Goal: Task Accomplishment & Management: Manage account settings

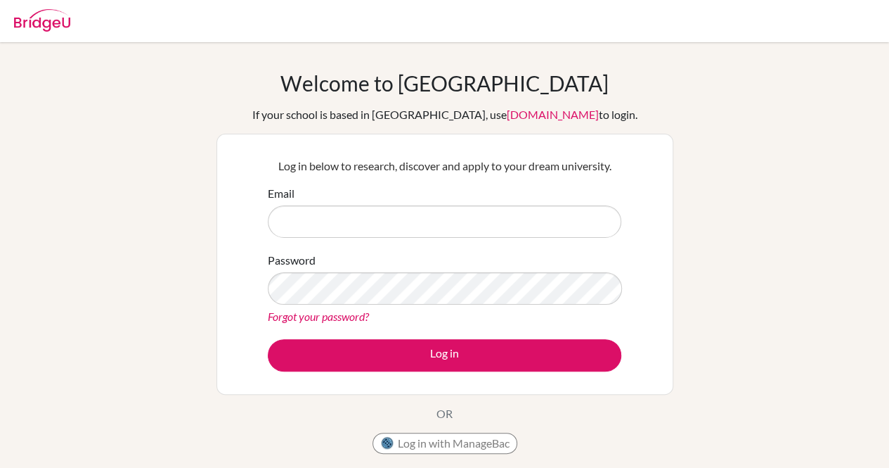
click at [337, 220] on input "Email" at bounding box center [445, 221] width 354 height 32
type input "saingerel.e@gmail.com"
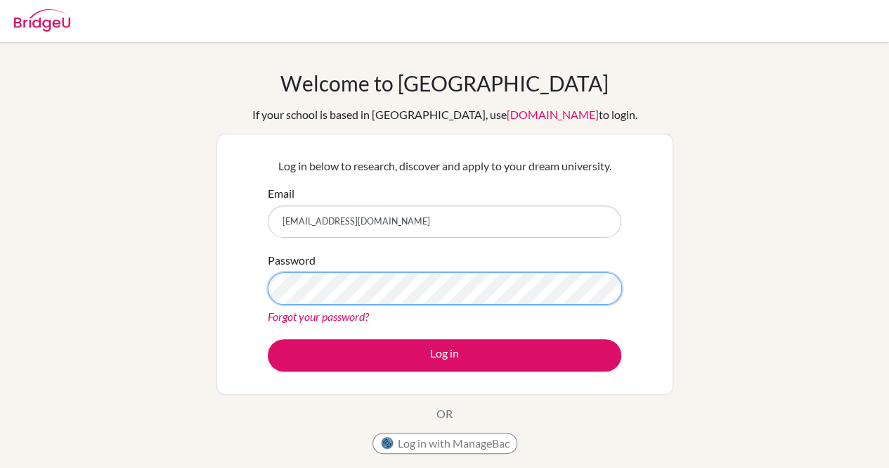
click at [268, 339] on button "Log in" at bounding box center [445, 355] width 354 height 32
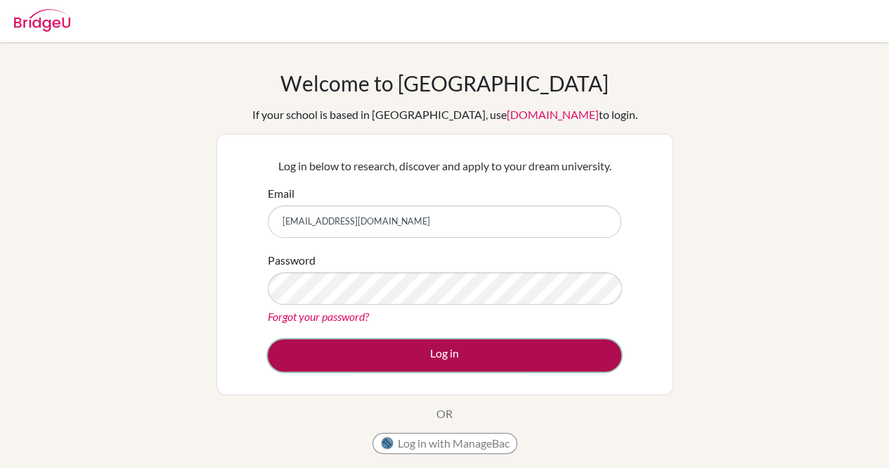
click at [347, 359] on button "Log in" at bounding box center [445, 355] width 354 height 32
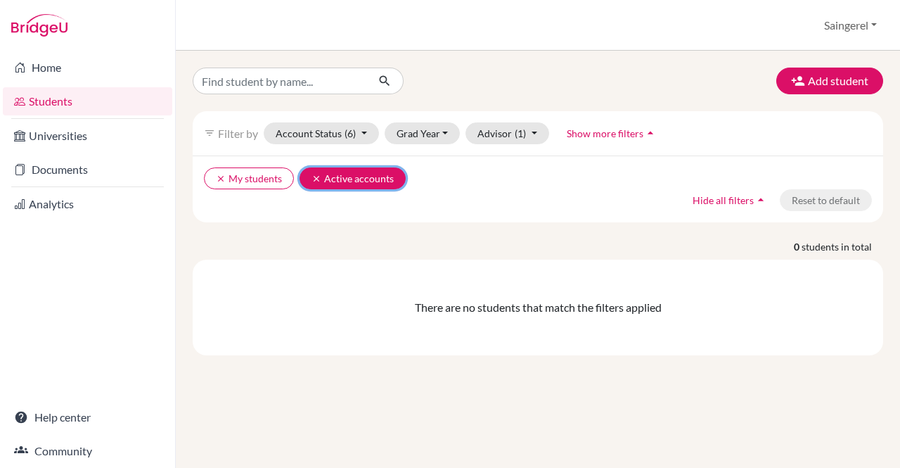
click at [312, 179] on icon "clear" at bounding box center [316, 179] width 10 height 10
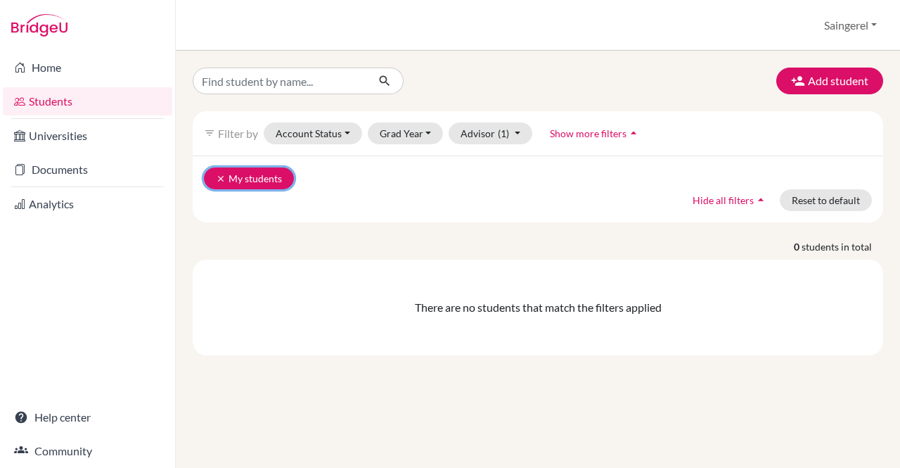
click at [222, 174] on icon "clear" at bounding box center [221, 179] width 10 height 10
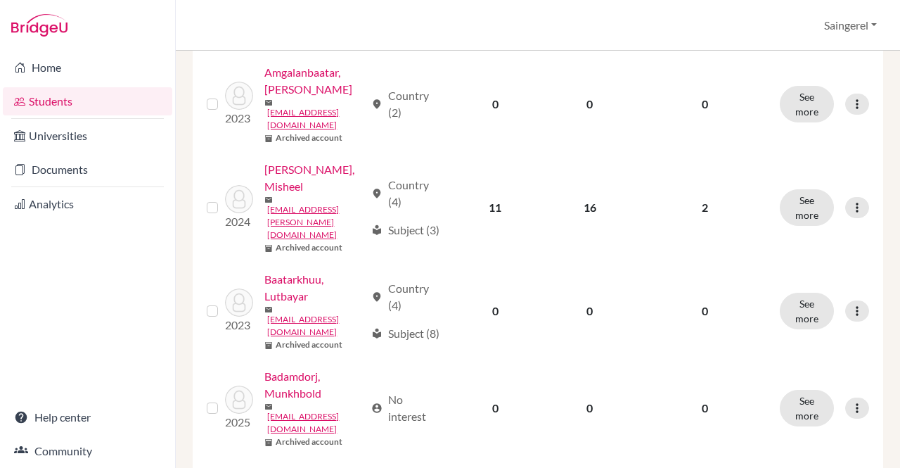
scroll to position [666, 0]
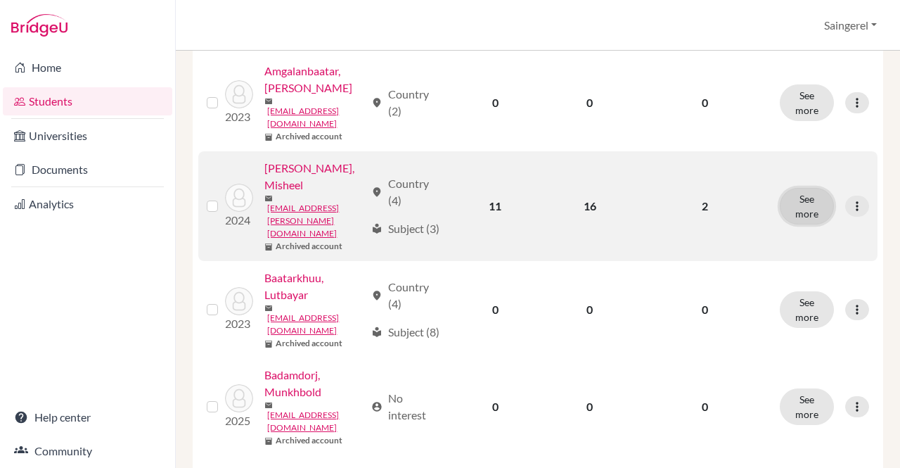
click at [799, 214] on button "See more" at bounding box center [807, 206] width 54 height 37
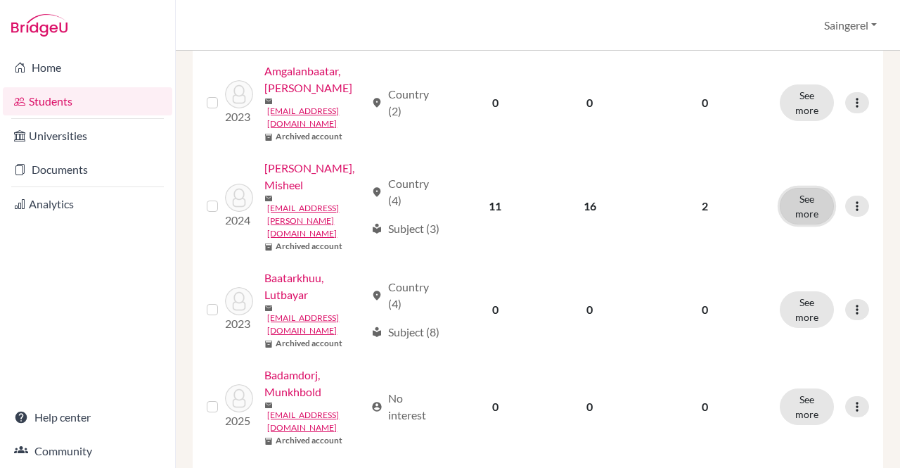
scroll to position [0, 0]
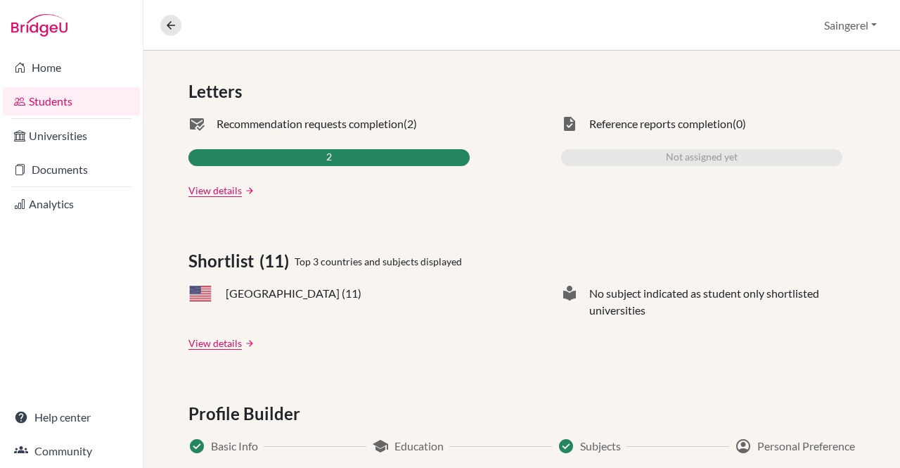
scroll to position [432, 0]
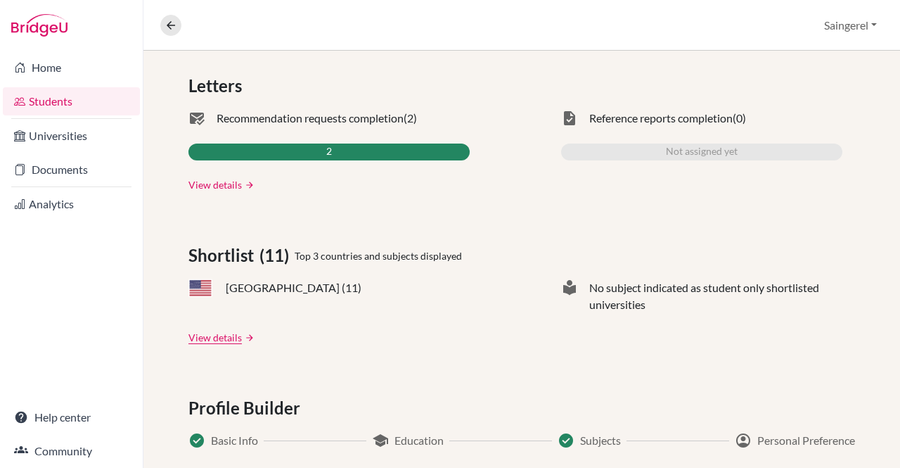
click at [219, 186] on link "View details" at bounding box center [214, 184] width 53 height 15
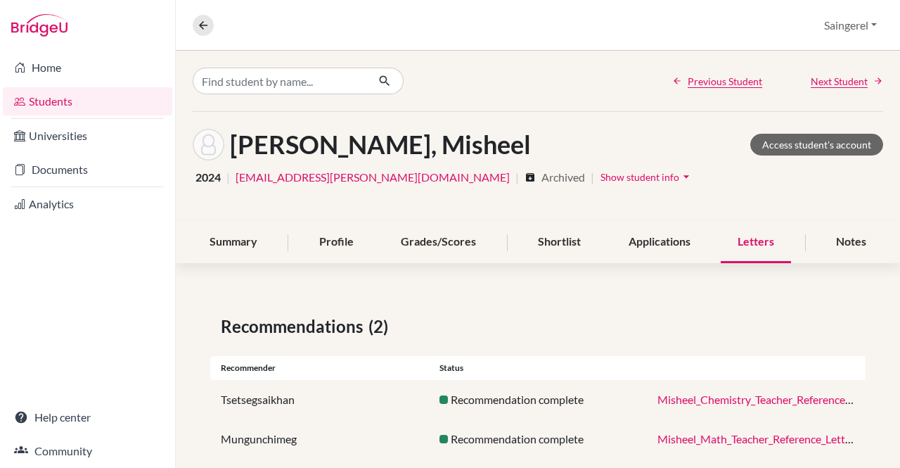
scroll to position [23, 0]
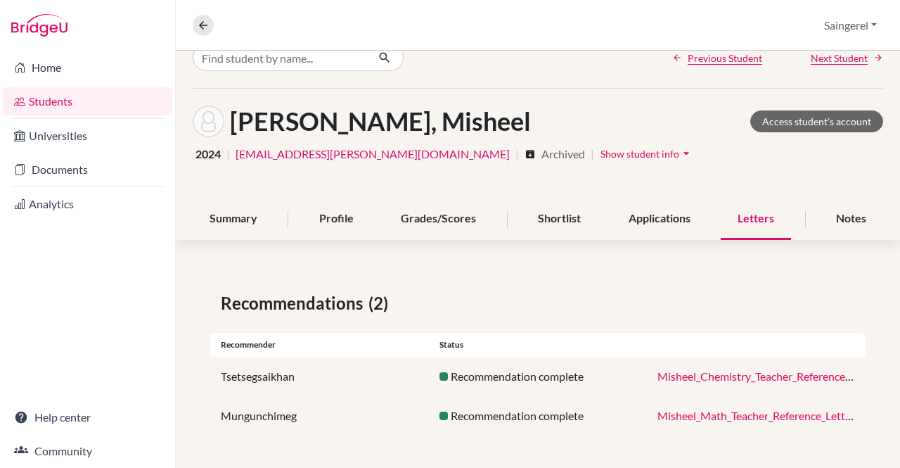
click at [748, 417] on link "Misheel_Math_Teacher_Reference_Letter.pdf" at bounding box center [764, 415] width 215 height 13
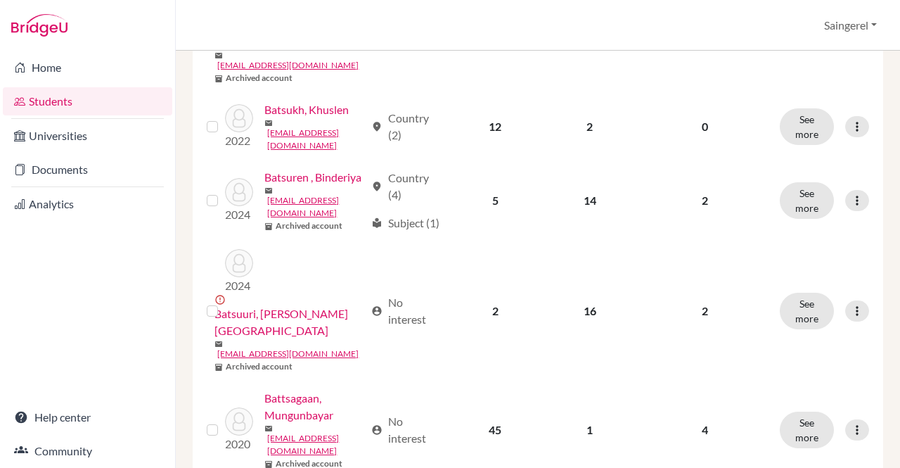
scroll to position [1847, 0]
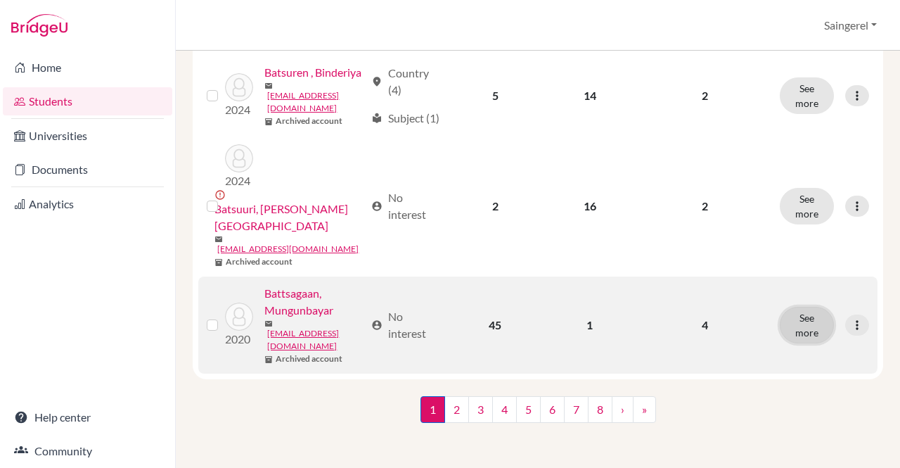
click at [807, 342] on button "See more" at bounding box center [807, 325] width 54 height 37
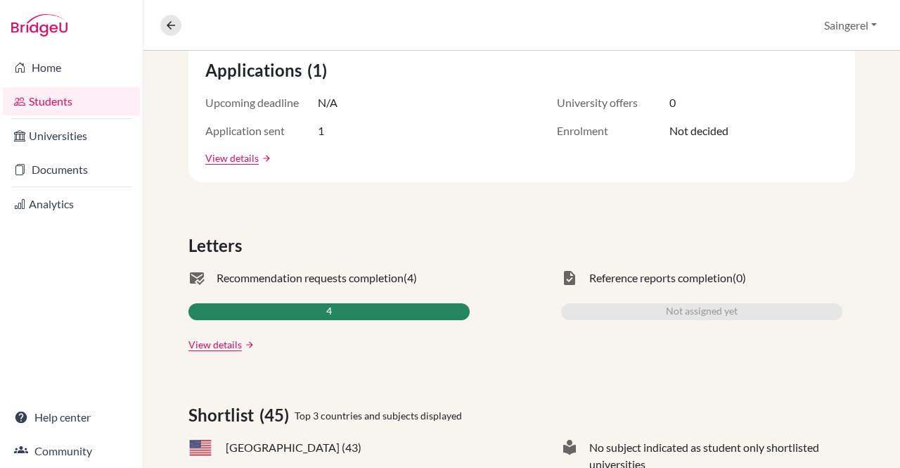
scroll to position [319, 0]
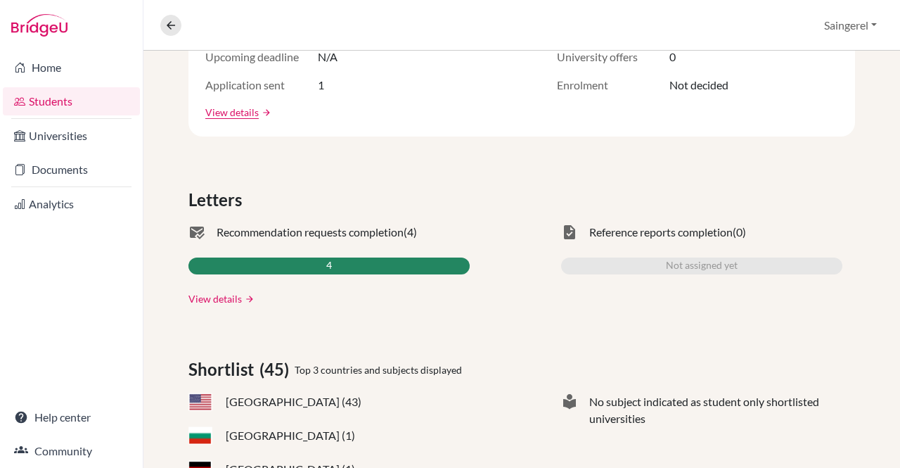
click at [197, 302] on link "View details" at bounding box center [214, 298] width 53 height 15
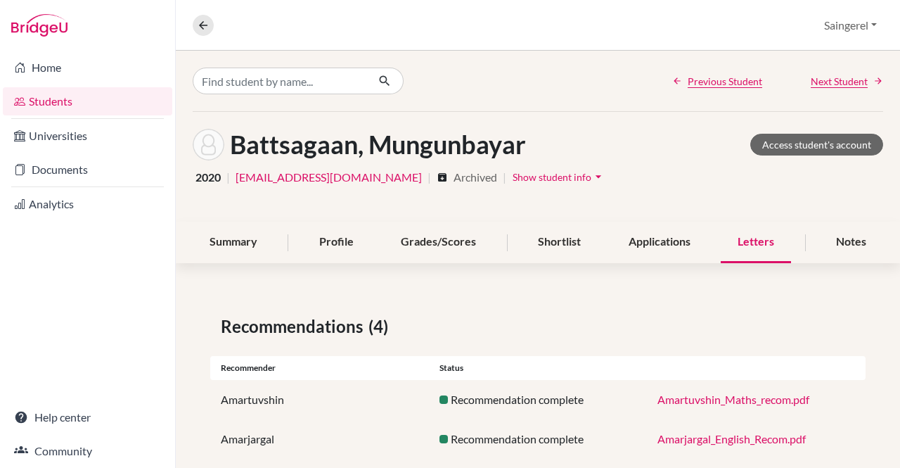
scroll to position [102, 0]
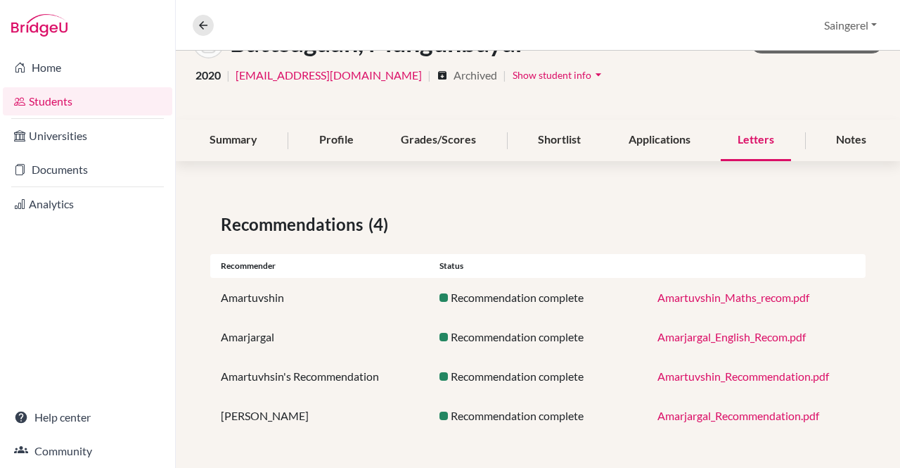
click at [754, 379] on link "Amartuvshin_Recommendation.pdf" at bounding box center [743, 375] width 172 height 13
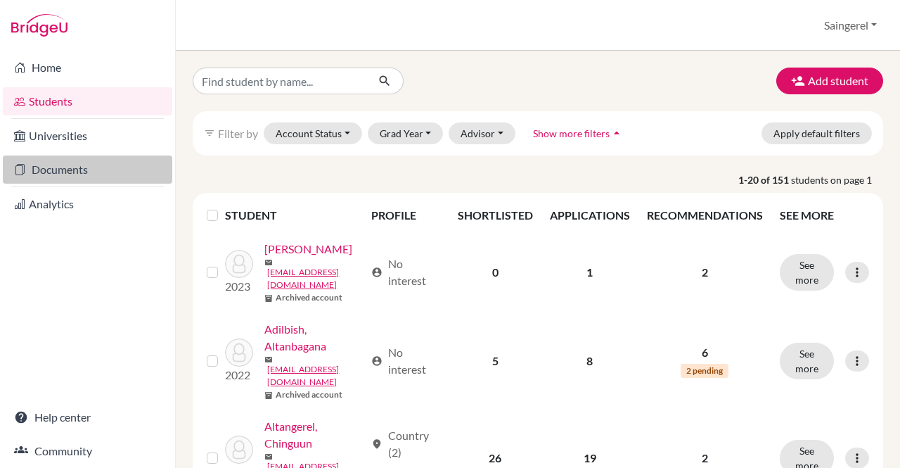
click at [66, 167] on link "Documents" at bounding box center [87, 169] width 169 height 28
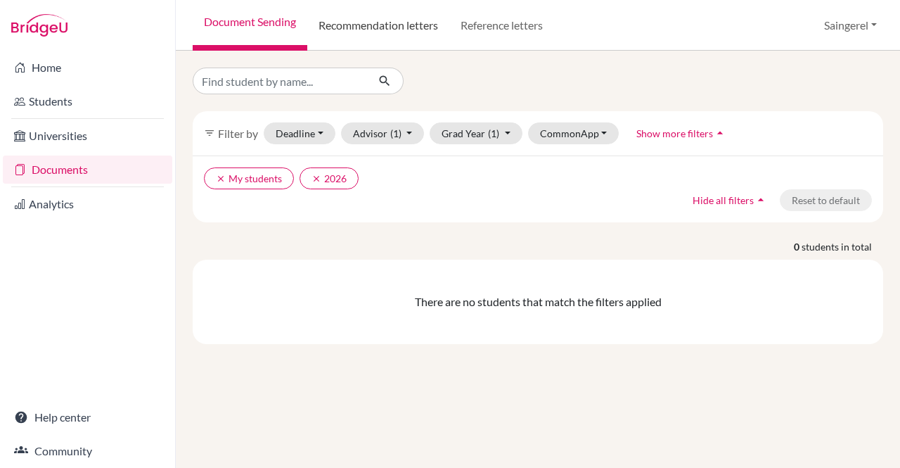
click at [371, 18] on link "Recommendation letters" at bounding box center [378, 25] width 142 height 51
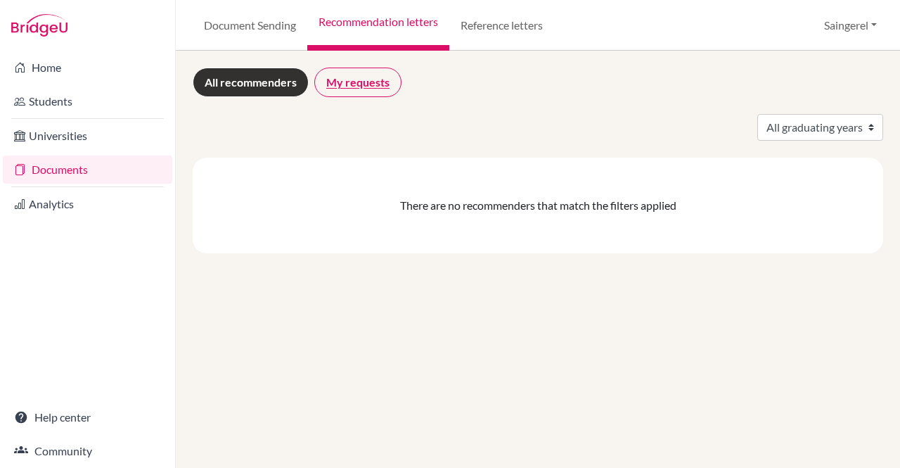
click at [368, 72] on link "My requests" at bounding box center [357, 82] width 87 height 30
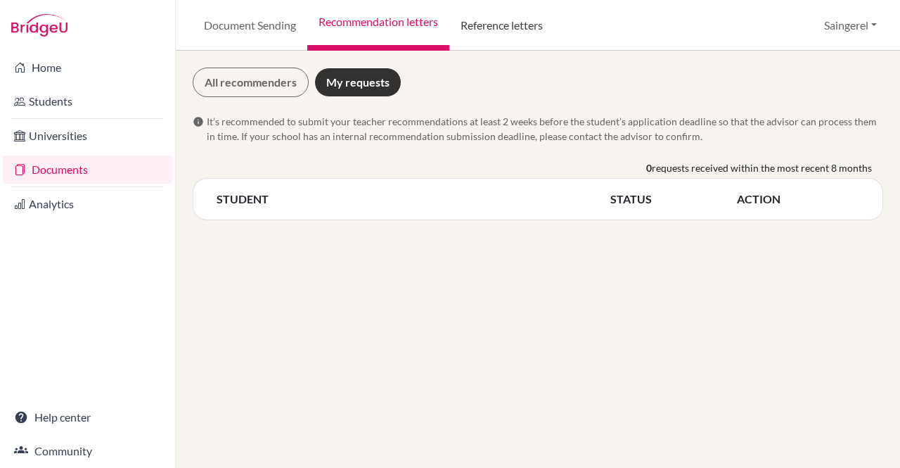
click at [499, 33] on link "Reference letters" at bounding box center [501, 25] width 105 height 51
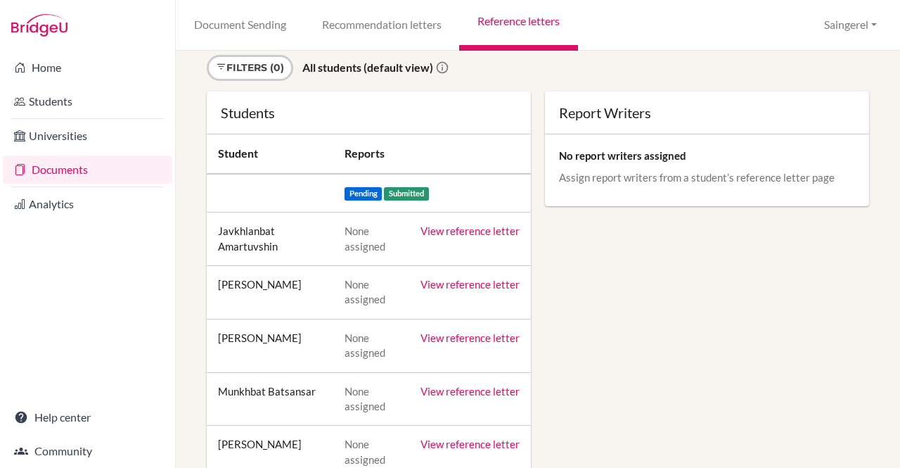
scroll to position [90, 0]
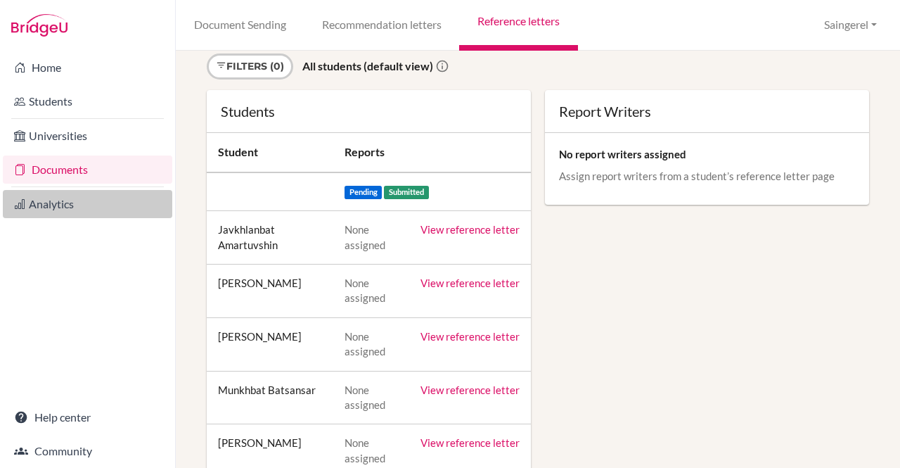
click at [63, 210] on link "Analytics" at bounding box center [87, 204] width 169 height 28
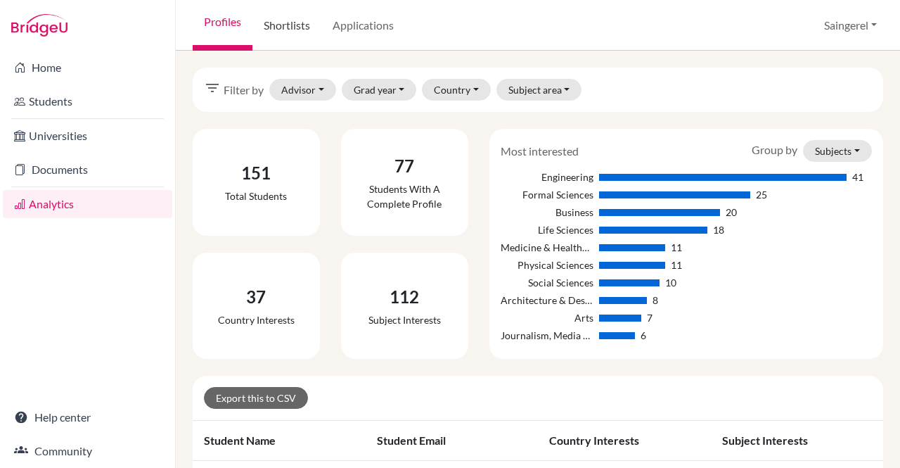
click at [296, 46] on link "Shortlists" at bounding box center [286, 25] width 69 height 51
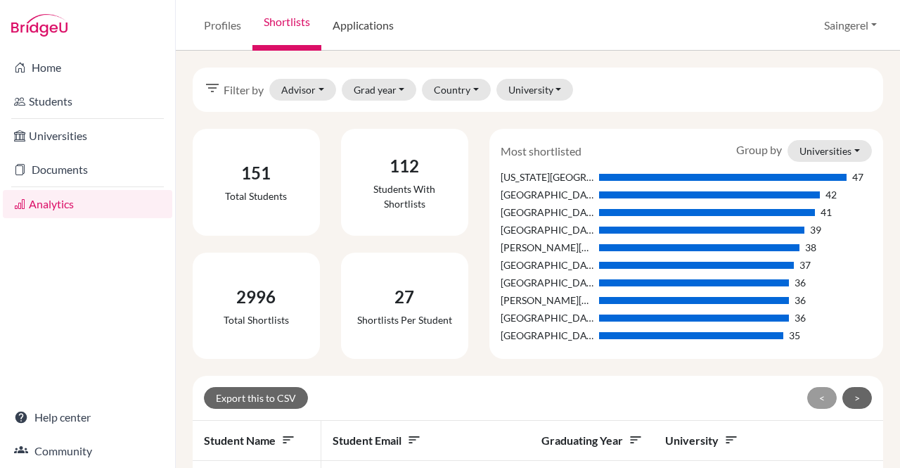
click at [353, 34] on link "Applications" at bounding box center [363, 25] width 84 height 51
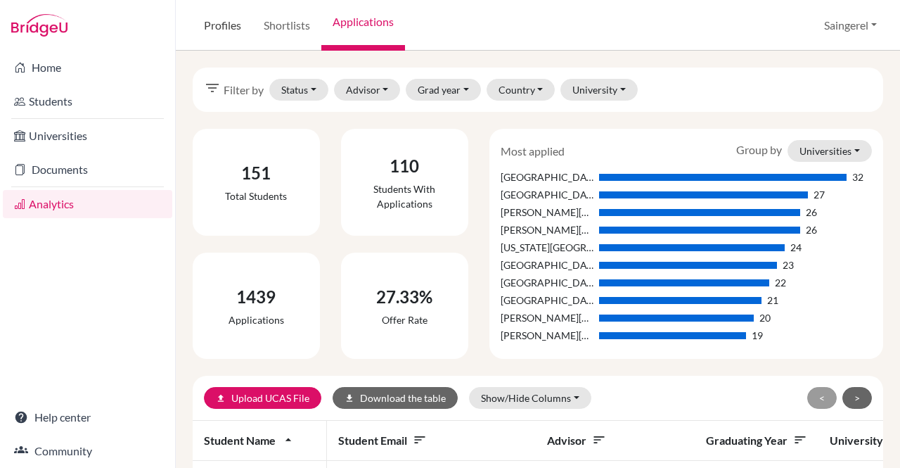
click at [226, 13] on link "Profiles" at bounding box center [223, 25] width 60 height 51
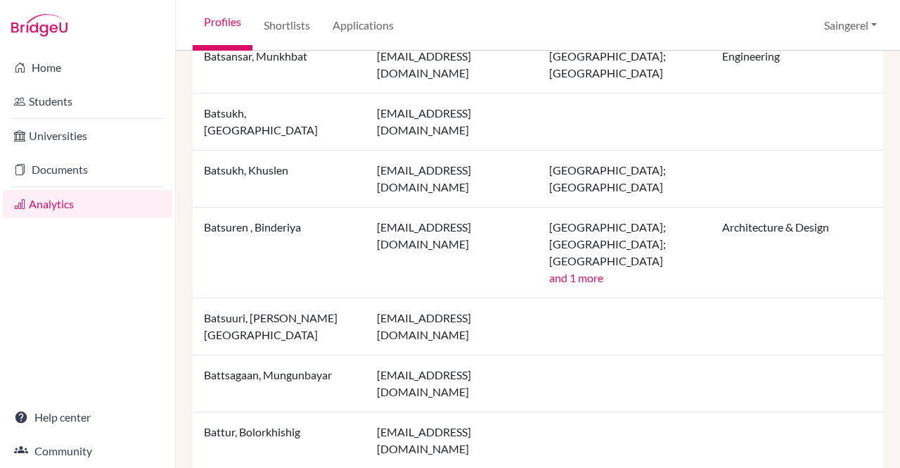
scroll to position [1463, 0]
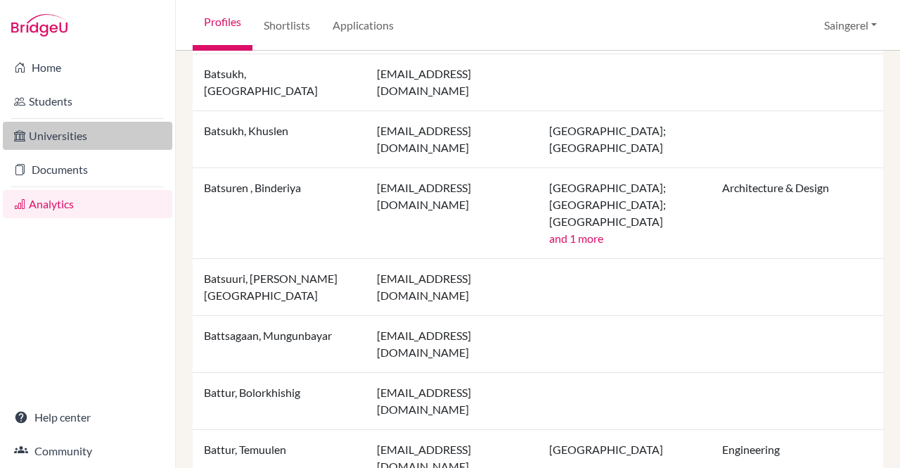
click at [72, 148] on link "Universities" at bounding box center [87, 136] width 169 height 28
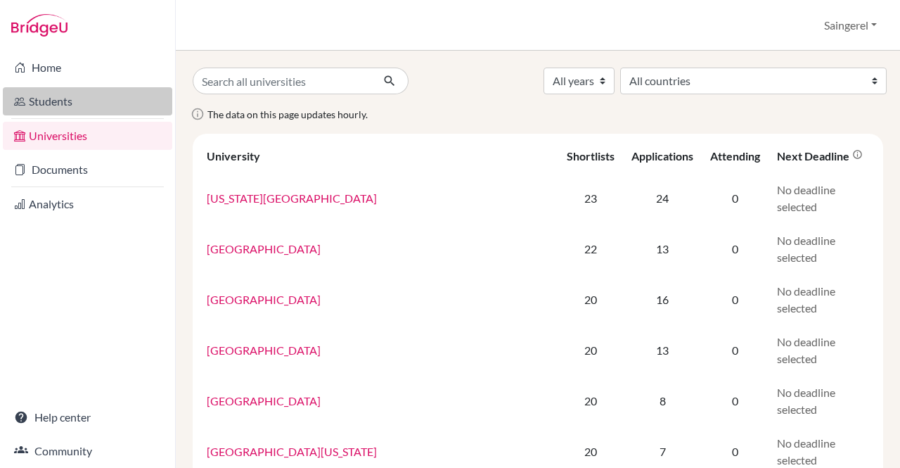
click at [49, 108] on link "Students" at bounding box center [87, 101] width 169 height 28
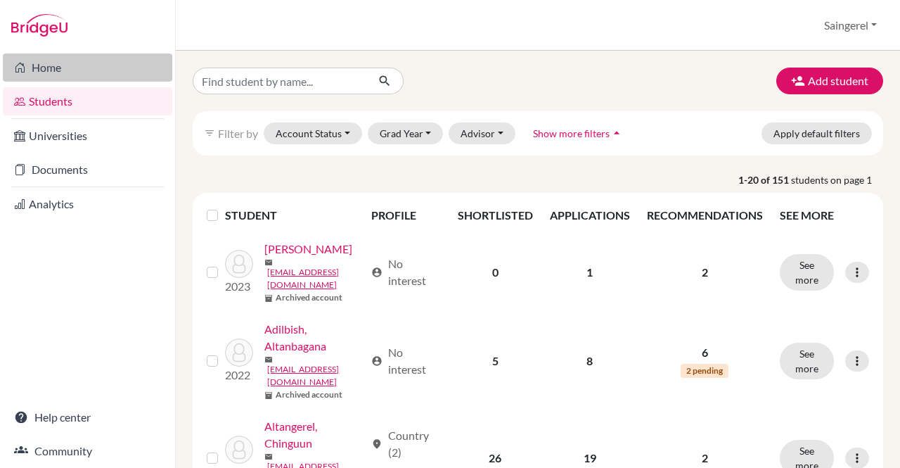
click at [83, 71] on link "Home" at bounding box center [87, 67] width 169 height 28
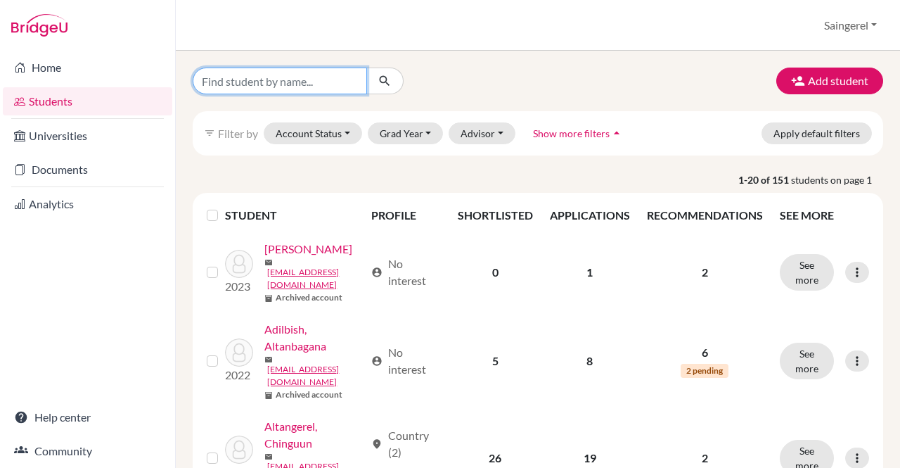
click at [319, 75] on input "Find student by name..." at bounding box center [280, 80] width 174 height 27
type input "batzorigt"
click at [394, 70] on button "submit" at bounding box center [384, 80] width 37 height 27
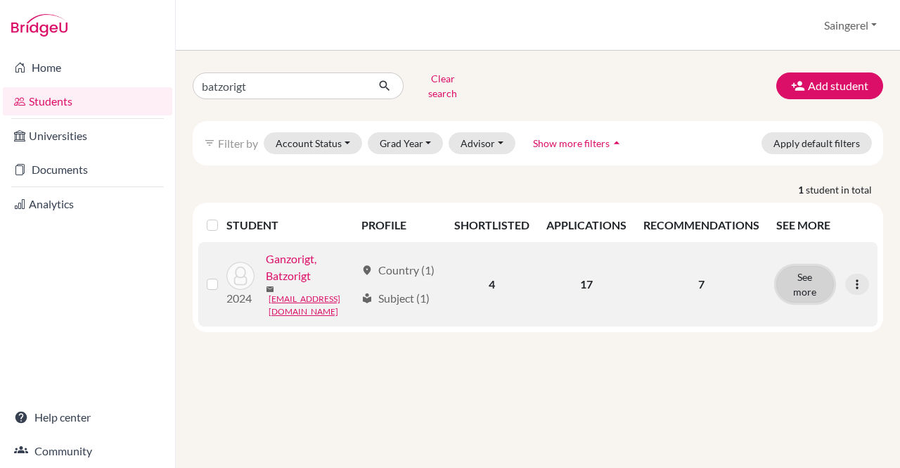
click at [799, 278] on button "See more" at bounding box center [805, 284] width 58 height 37
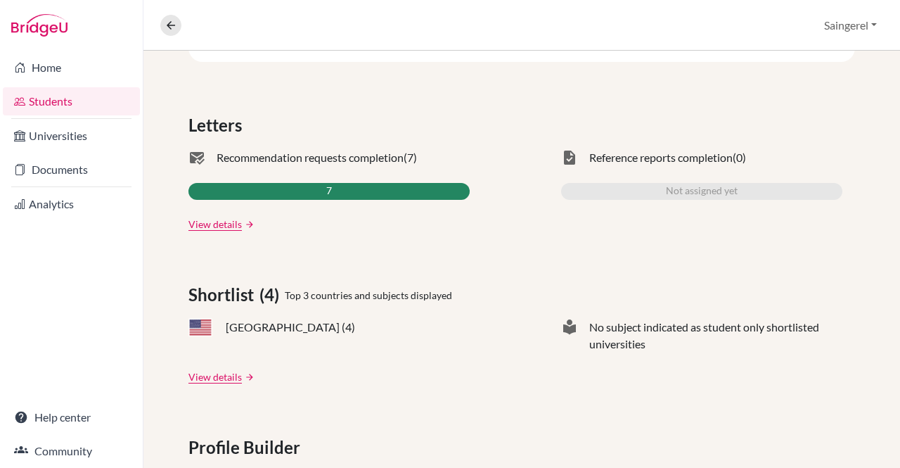
scroll to position [395, 0]
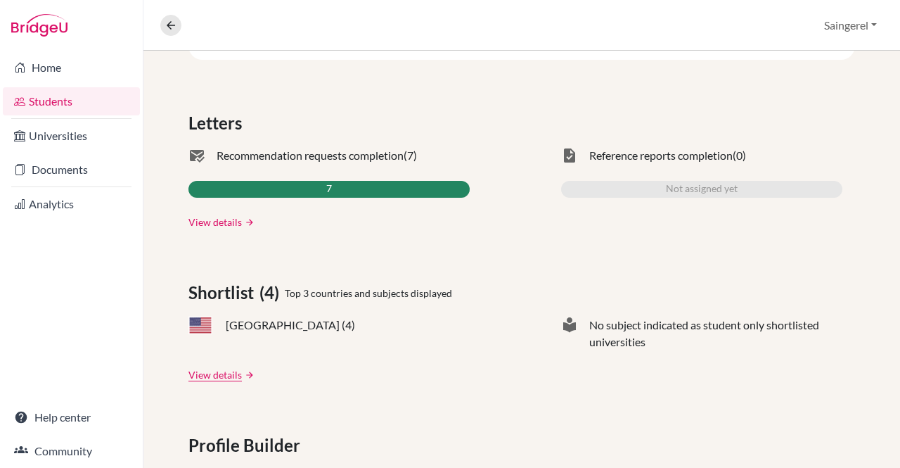
click at [210, 219] on link "View details" at bounding box center [214, 221] width 53 height 15
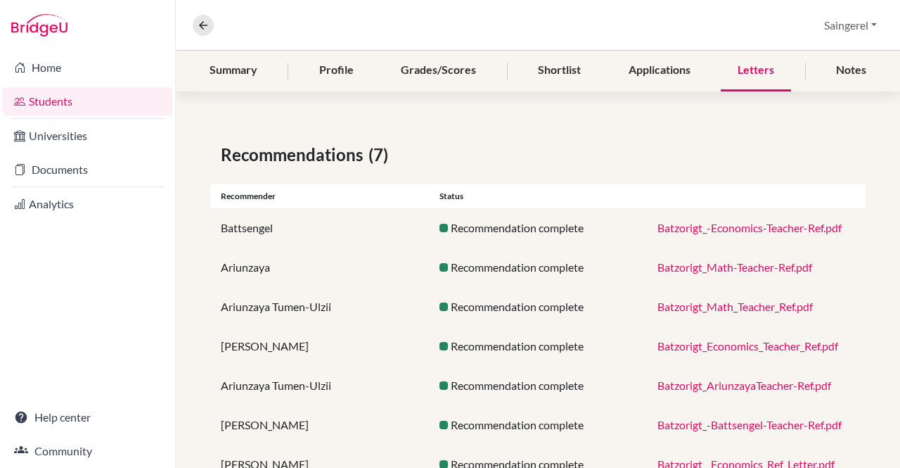
scroll to position [220, 0]
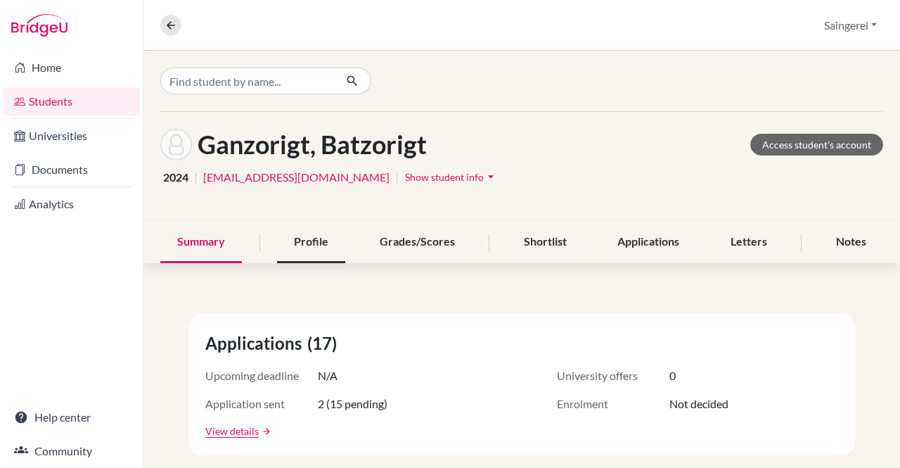
click at [294, 247] on div "Profile" at bounding box center [311, 241] width 68 height 41
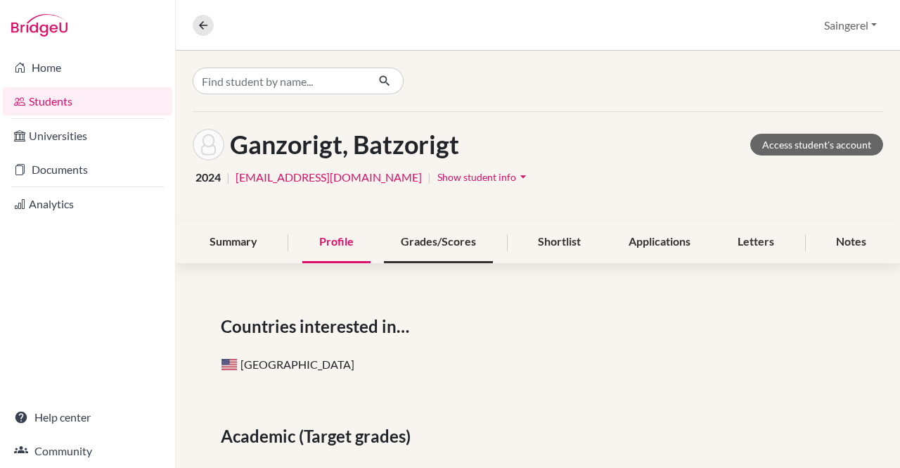
click at [450, 233] on div "Grades/Scores" at bounding box center [438, 241] width 109 height 41
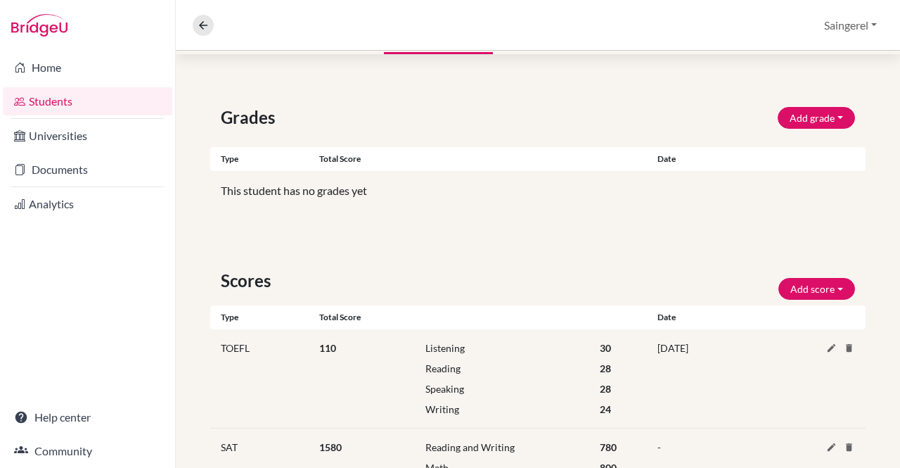
scroll to position [259, 0]
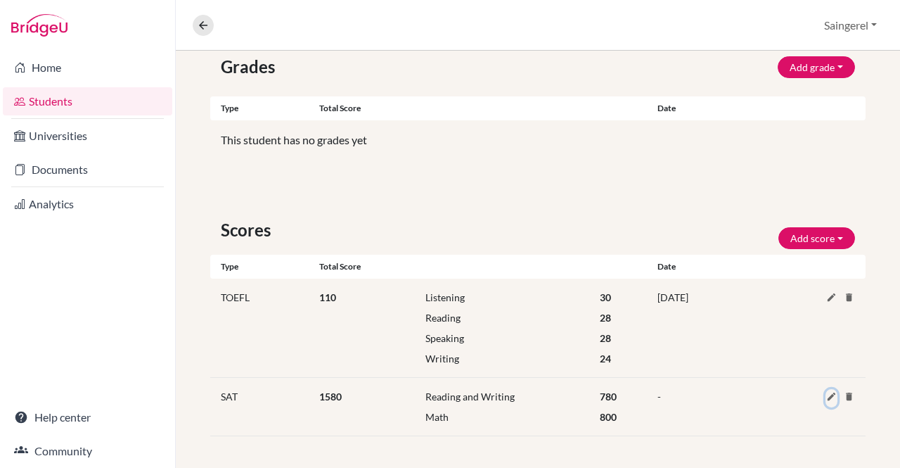
click at [826, 393] on icon at bounding box center [831, 396] width 11 height 11
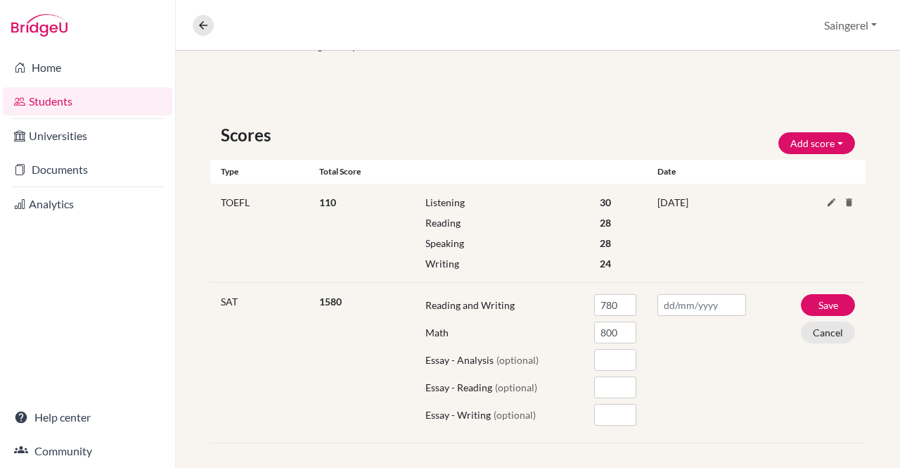
scroll to position [356, 0]
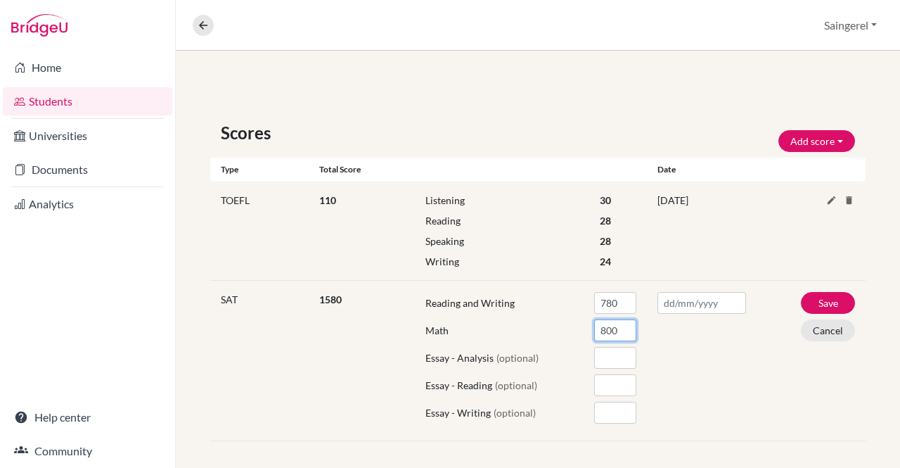
click at [619, 326] on input "800" at bounding box center [615, 330] width 42 height 22
type input "7"
type input "800"
click at [803, 304] on button "Save" at bounding box center [828, 303] width 54 height 22
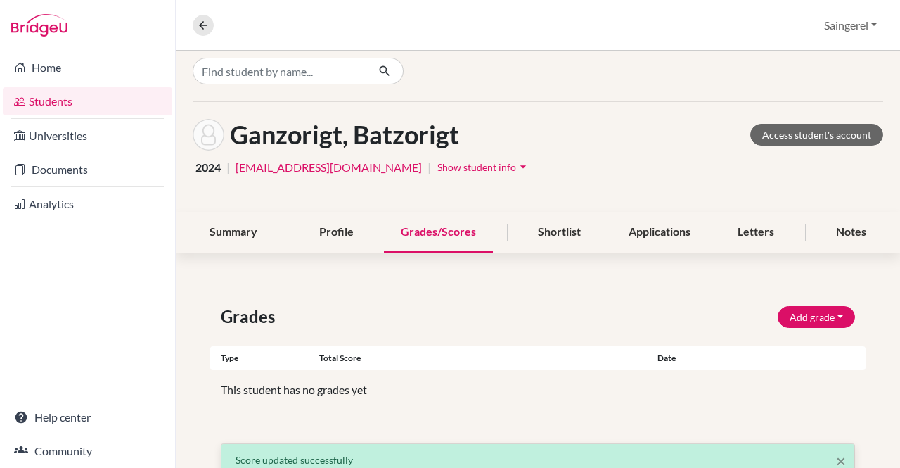
scroll to position [7, 0]
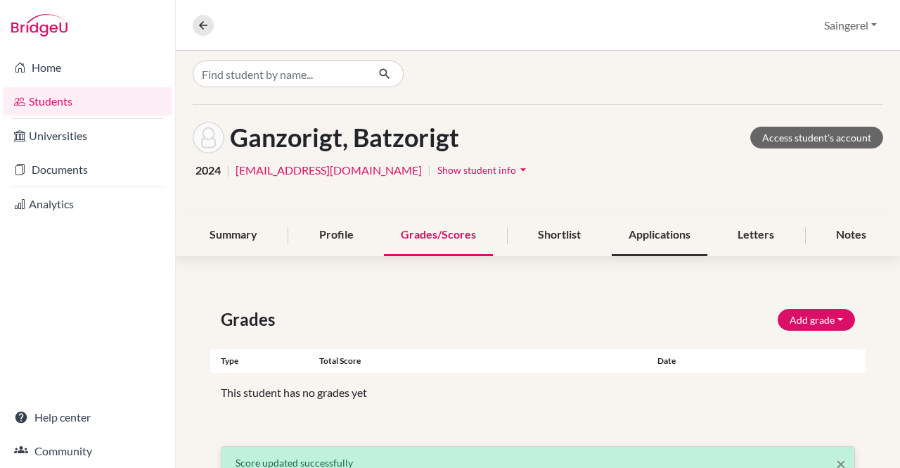
click at [666, 238] on div "Applications" at bounding box center [660, 234] width 96 height 41
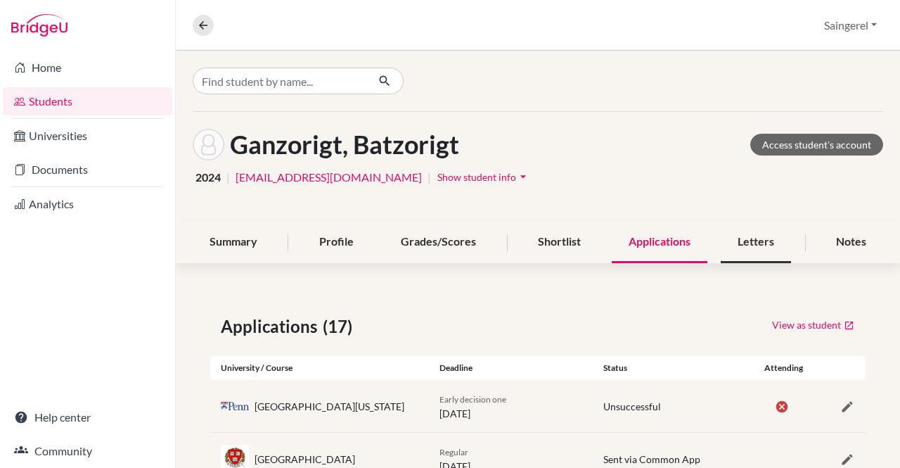
click at [735, 244] on div "Letters" at bounding box center [756, 241] width 70 height 41
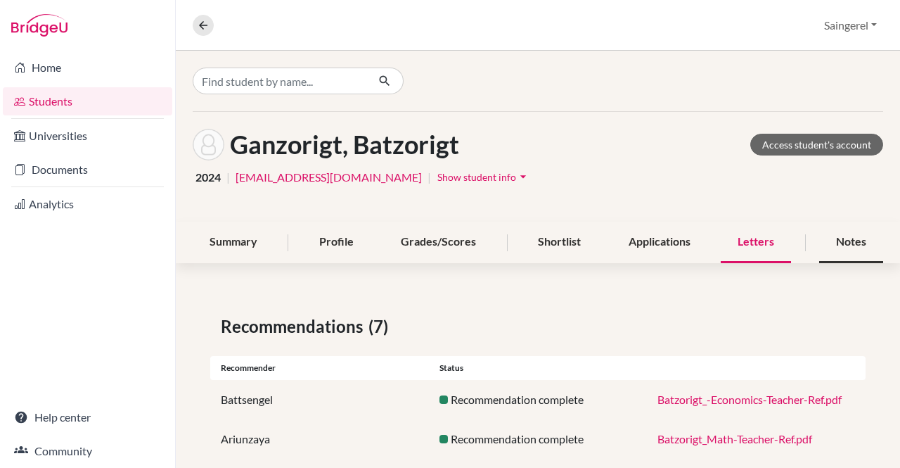
click at [827, 237] on div "Notes" at bounding box center [851, 241] width 64 height 41
click at [89, 88] on link "Students" at bounding box center [87, 101] width 169 height 28
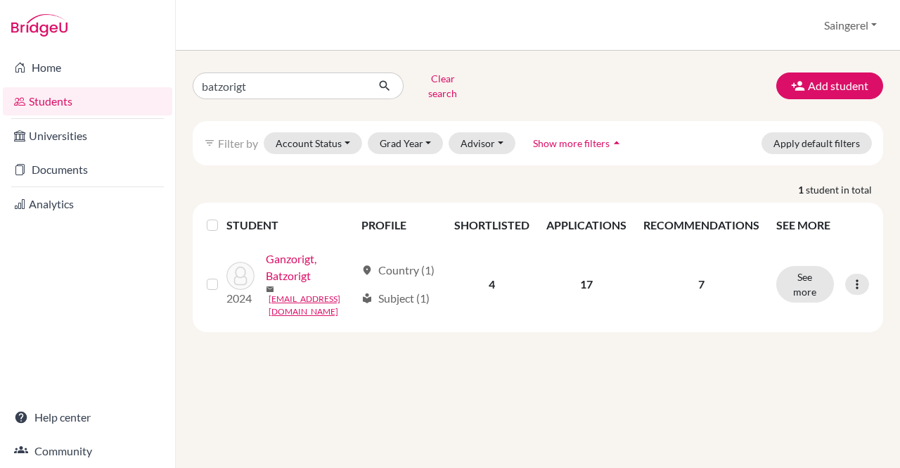
drag, startPoint x: 558, startPoint y: 139, endPoint x: 608, endPoint y: -18, distance: 164.5
click at [608, 0] on html "Home Students Universities Documents Analytics Help center Community Students o…" at bounding box center [450, 234] width 900 height 468
